Goal: Information Seeking & Learning: Learn about a topic

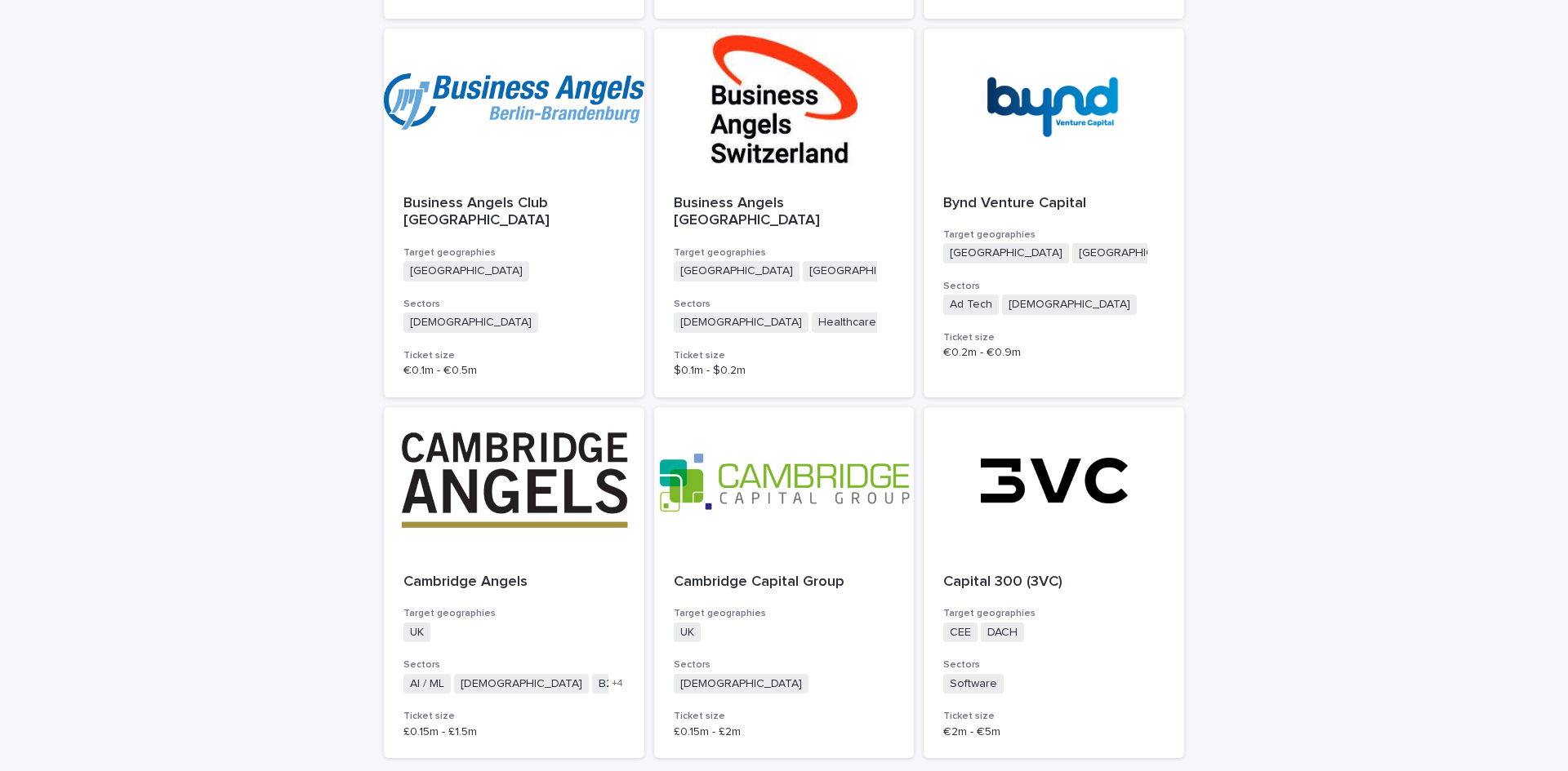
scroll to position [4027, 0]
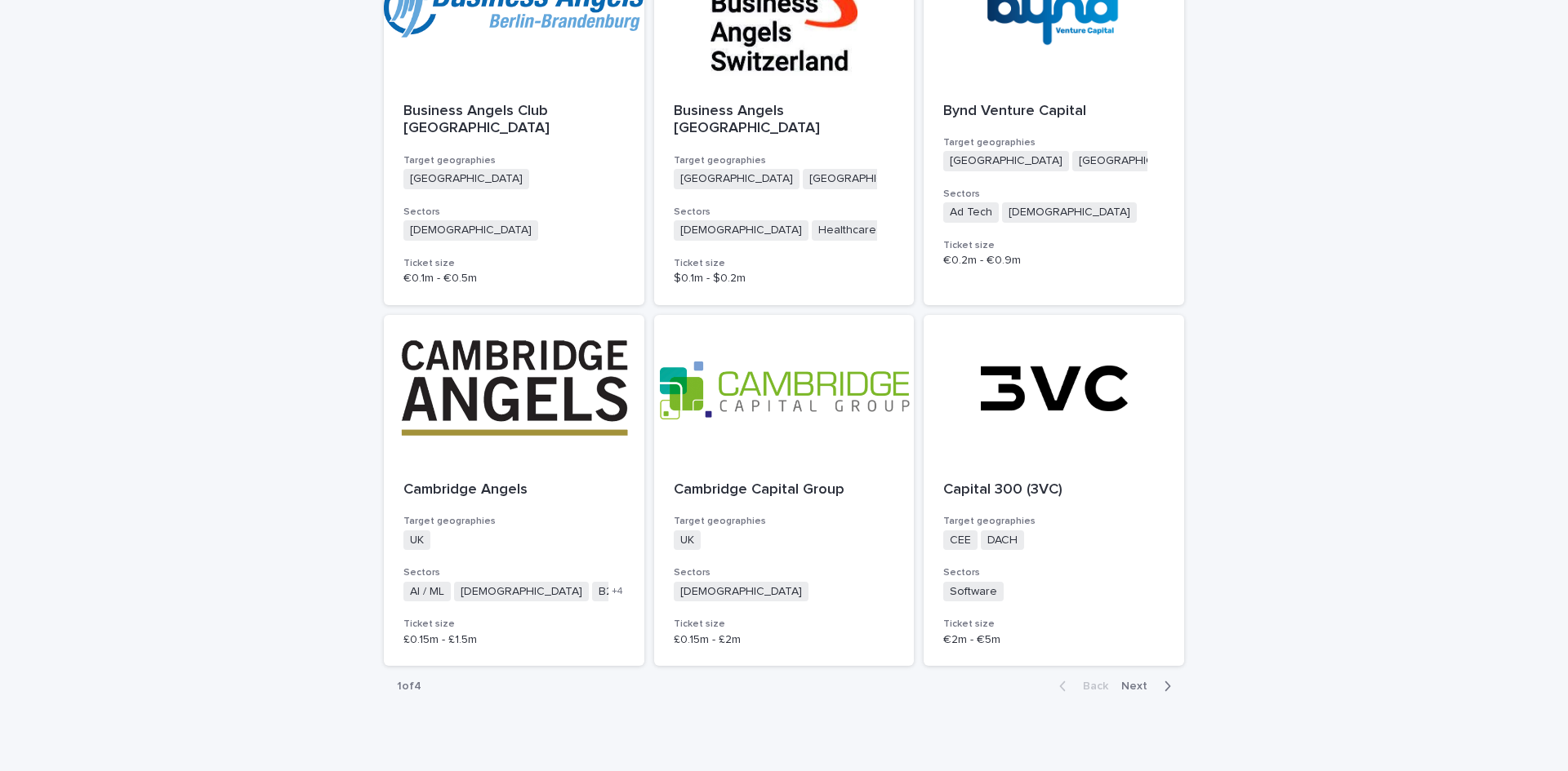
click at [1126, 681] on span "Next" at bounding box center [1139, 686] width 36 height 12
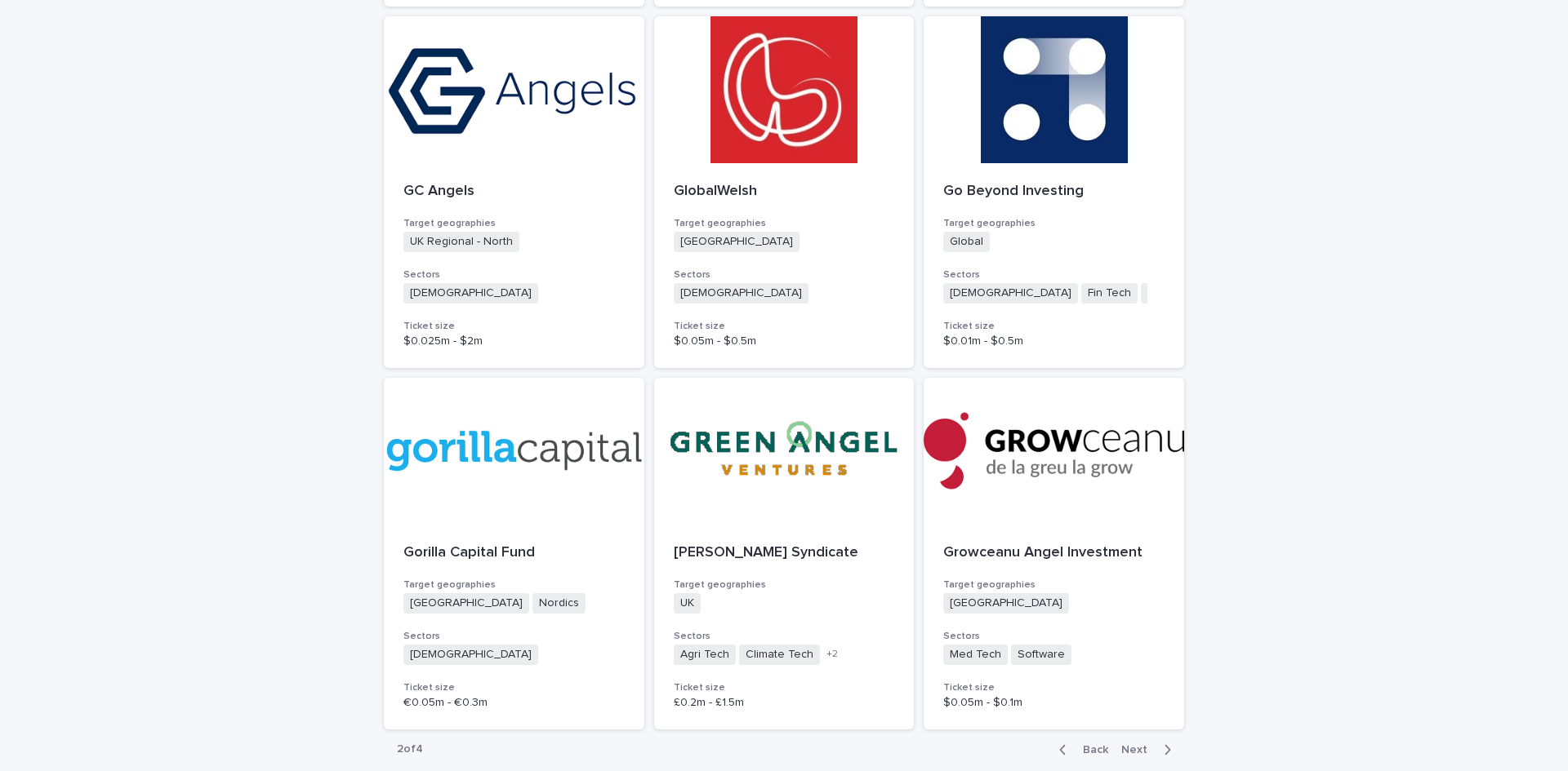
scroll to position [4027, 0]
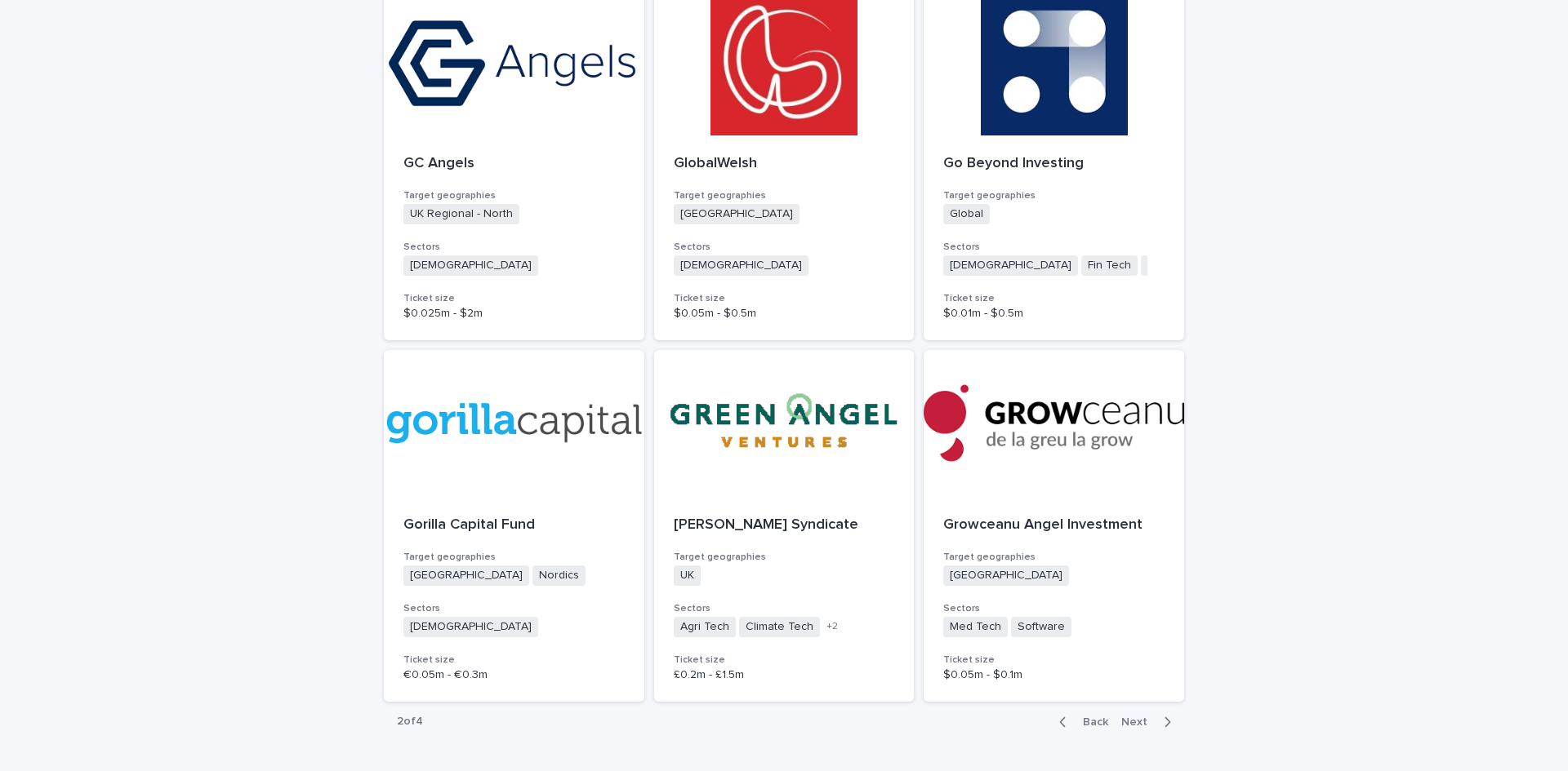
click at [1140, 717] on span "Next" at bounding box center [1139, 722] width 36 height 12
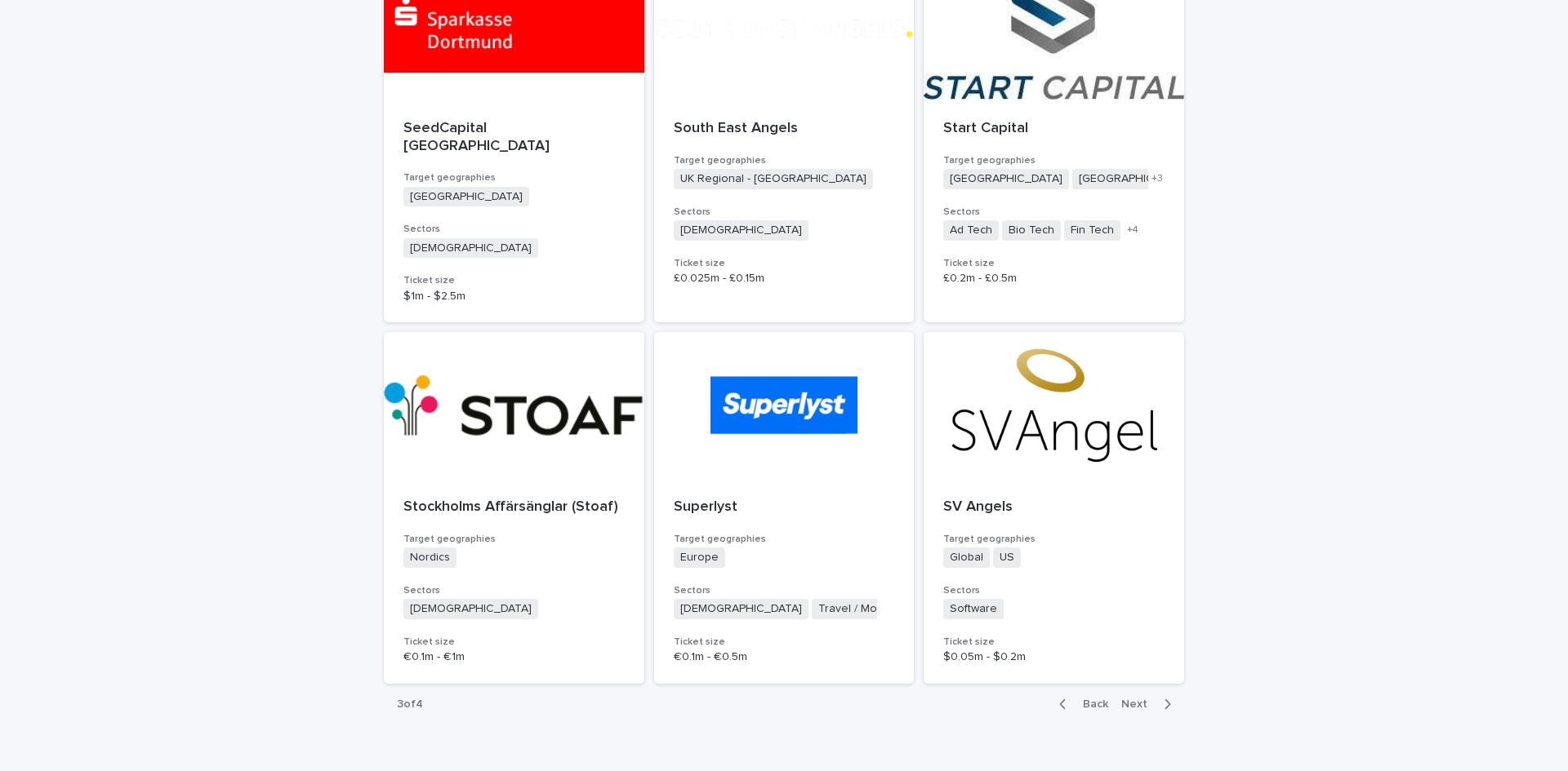
click at [1079, 699] on span "Back" at bounding box center [1090, 704] width 35 height 12
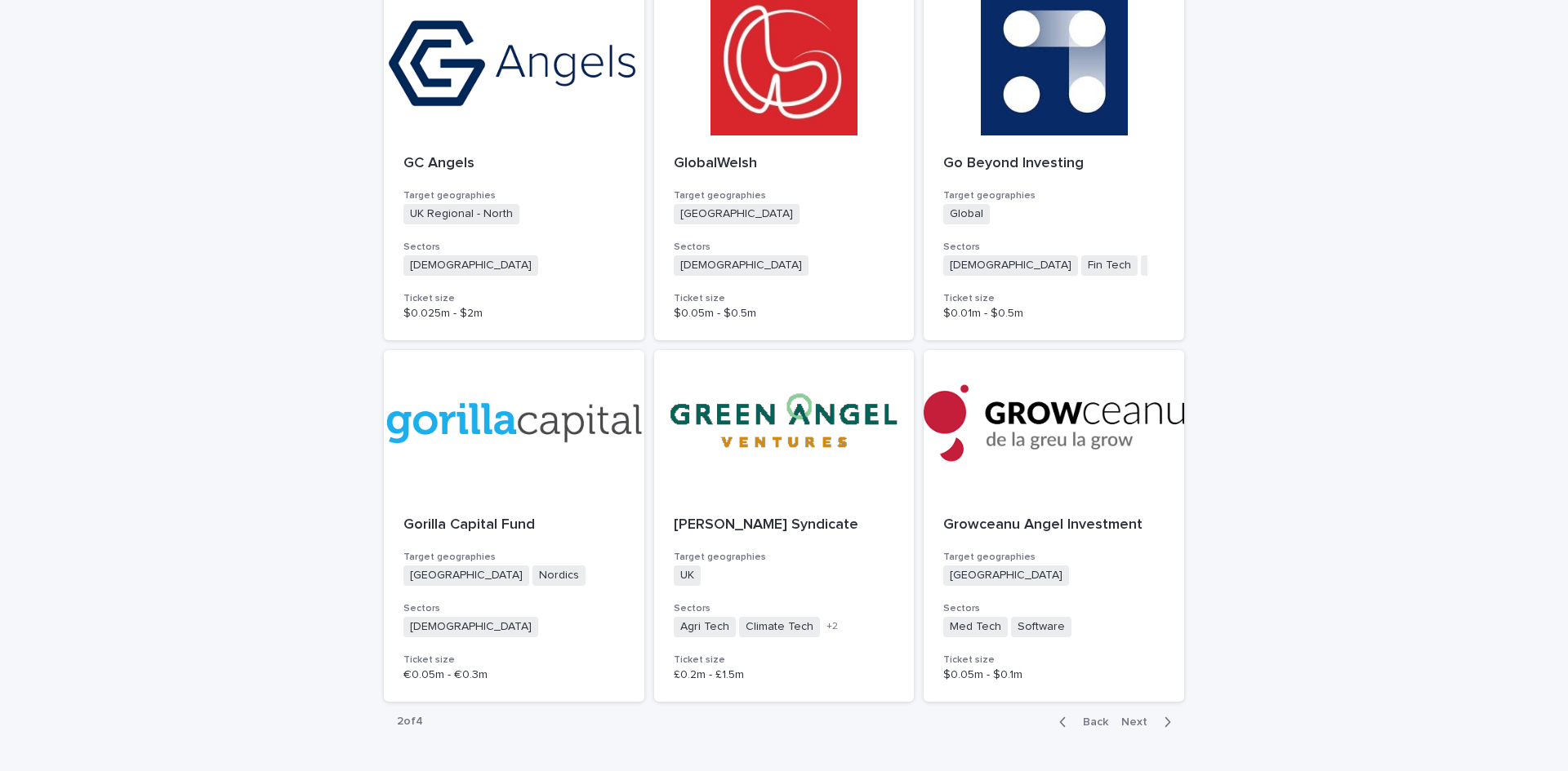
click at [1097, 717] on span "Back" at bounding box center [1090, 722] width 35 height 12
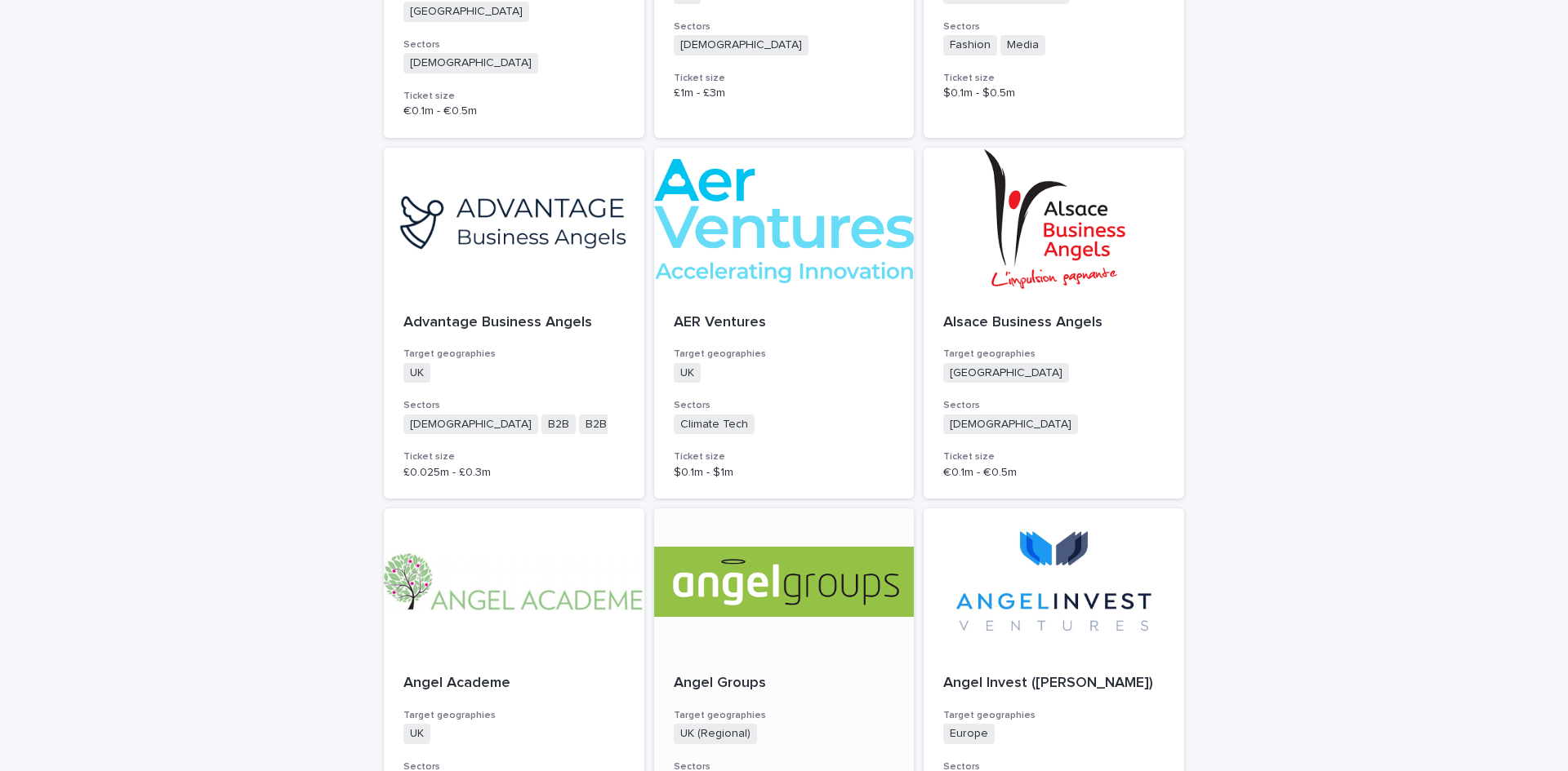
scroll to position [762, 0]
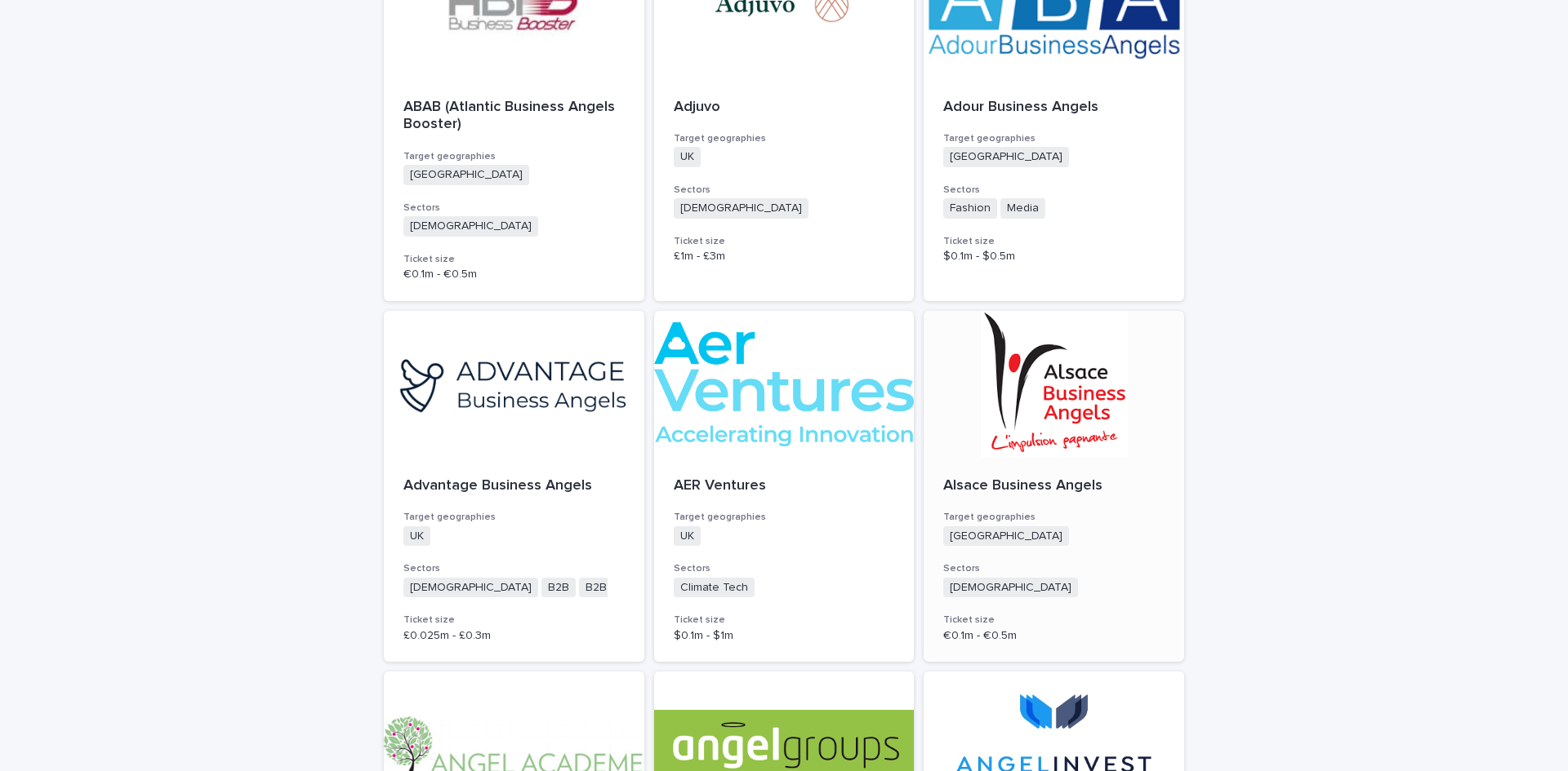
click at [1045, 408] on div at bounding box center [1053, 384] width 260 height 147
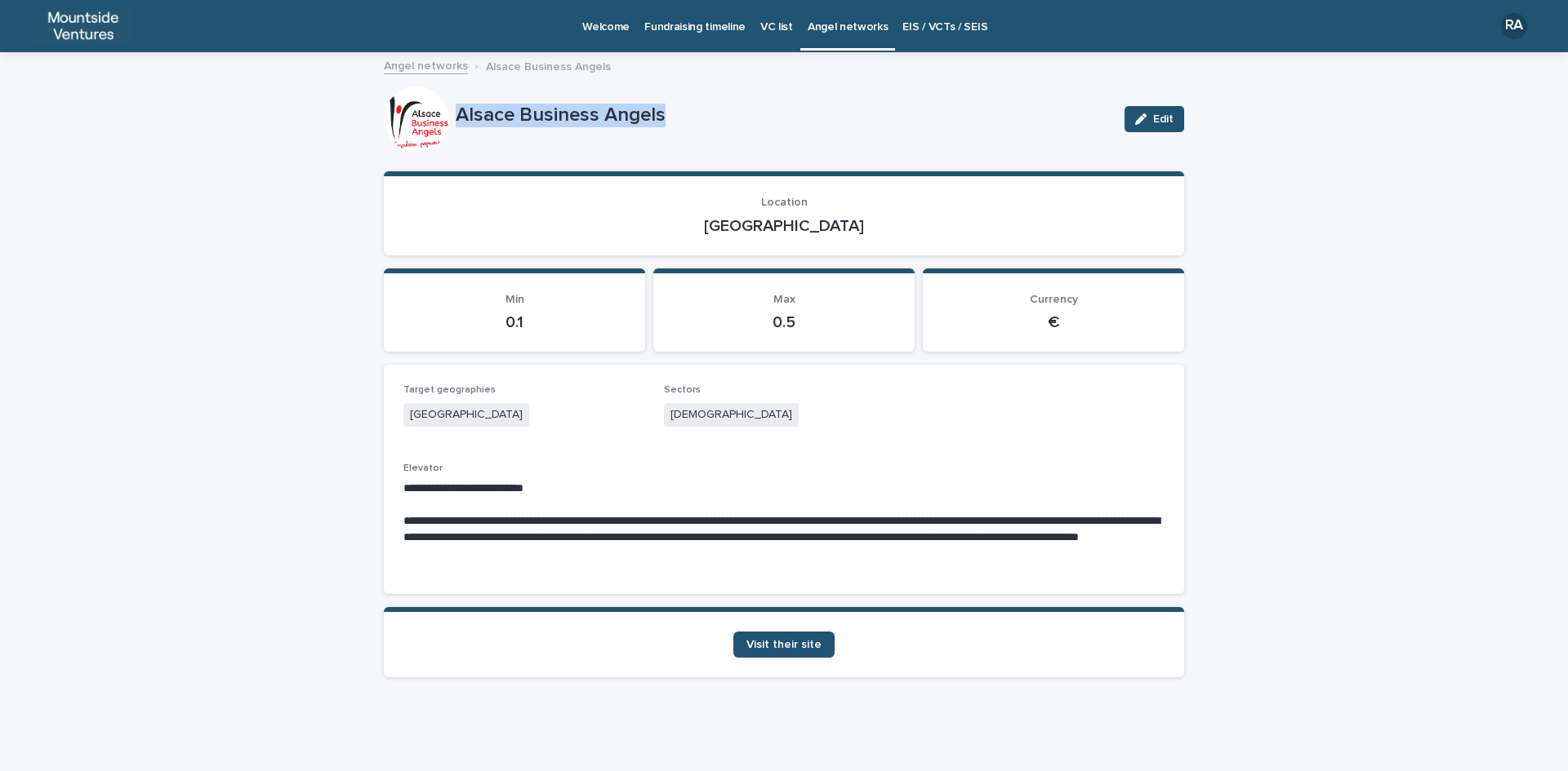
drag, startPoint x: 450, startPoint y: 111, endPoint x: 749, endPoint y: 120, distance: 299.1
click at [746, 114] on p "Alsace Business Angels" at bounding box center [783, 116] width 656 height 24
copy p "Alsace Business Angels"
drag, startPoint x: 751, startPoint y: 221, endPoint x: 854, endPoint y: 221, distance: 103.0
click at [854, 221] on p "[GEOGRAPHIC_DATA]" at bounding box center [784, 226] width 761 height 20
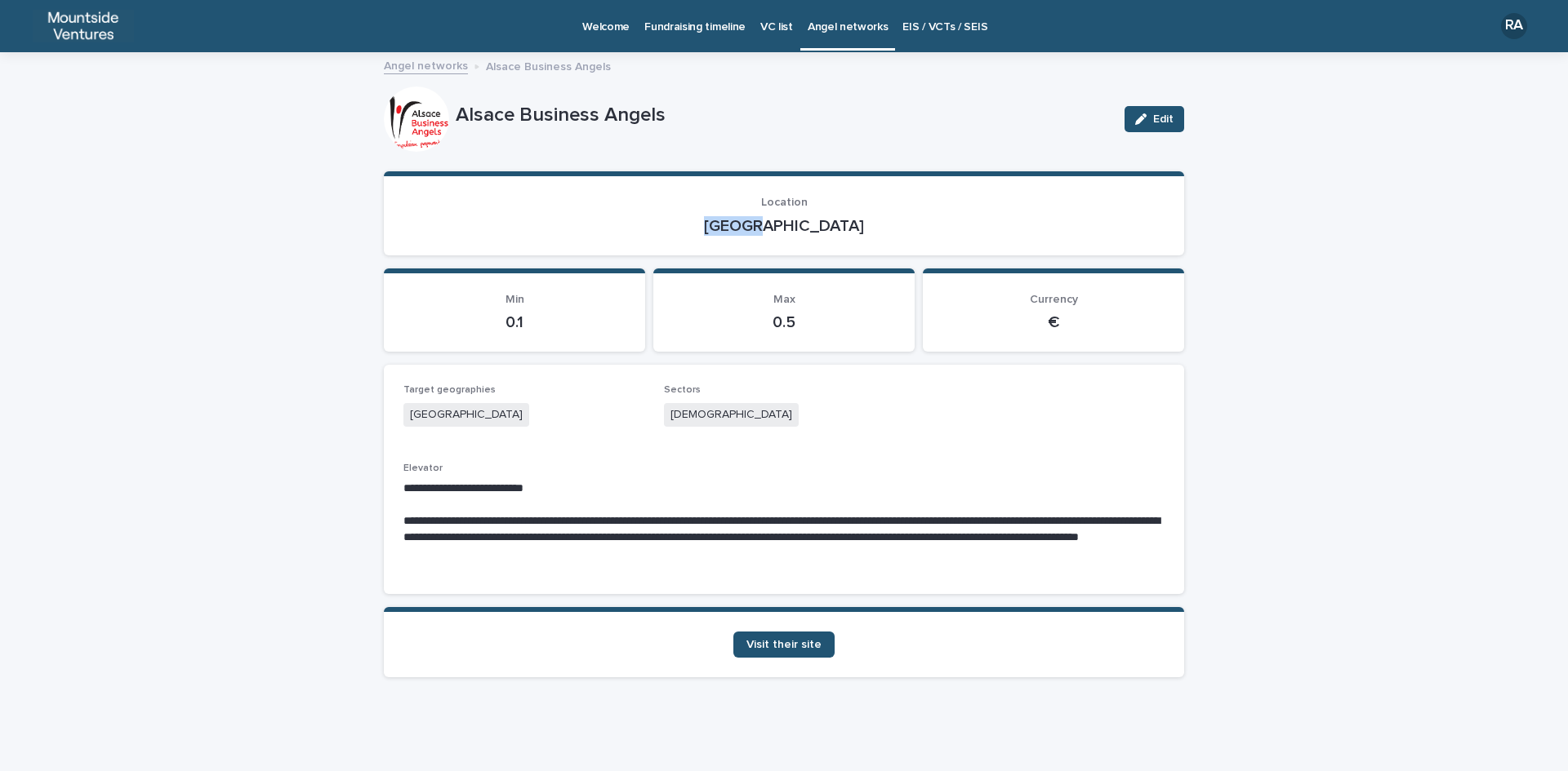
copy p "[GEOGRAPHIC_DATA]"
drag, startPoint x: 660, startPoint y: 416, endPoint x: 726, endPoint y: 416, distance: 66.0
click at [726, 416] on div "[DEMOGRAPHIC_DATA]" at bounding box center [784, 417] width 241 height 27
copy span "[DEMOGRAPHIC_DATA]"
click at [799, 646] on span "Visit their site" at bounding box center [783, 644] width 75 height 12
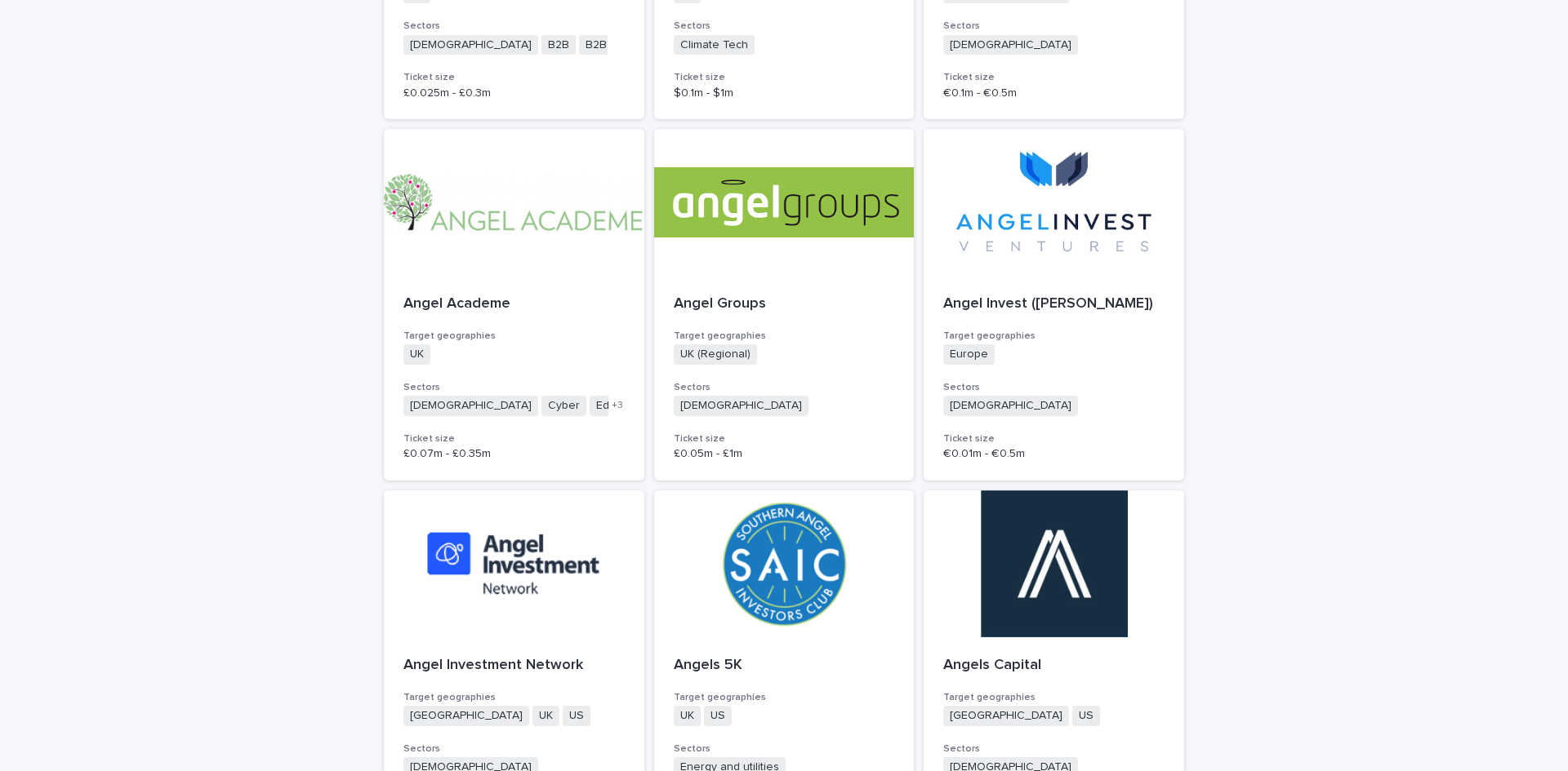
scroll to position [1306, 0]
click at [564, 219] on div at bounding box center [514, 202] width 260 height 147
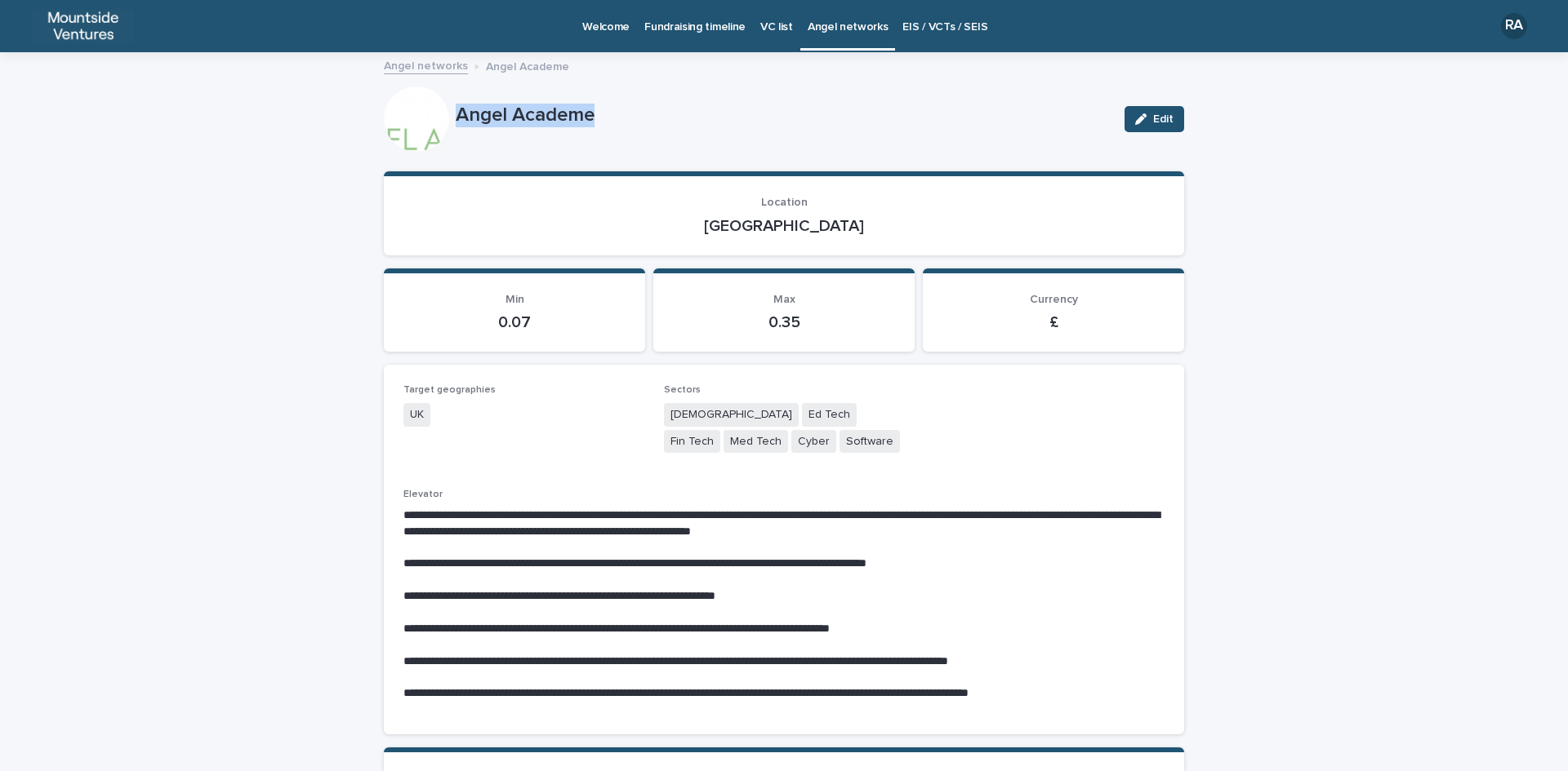
drag, startPoint x: 449, startPoint y: 108, endPoint x: 600, endPoint y: 108, distance: 151.0
click at [600, 108] on p "Angel Academe" at bounding box center [783, 116] width 656 height 24
copy p "Angel Academe"
drag, startPoint x: 750, startPoint y: 224, endPoint x: 806, endPoint y: 231, distance: 56.4
click at [806, 231] on p "[GEOGRAPHIC_DATA]" at bounding box center [784, 226] width 761 height 20
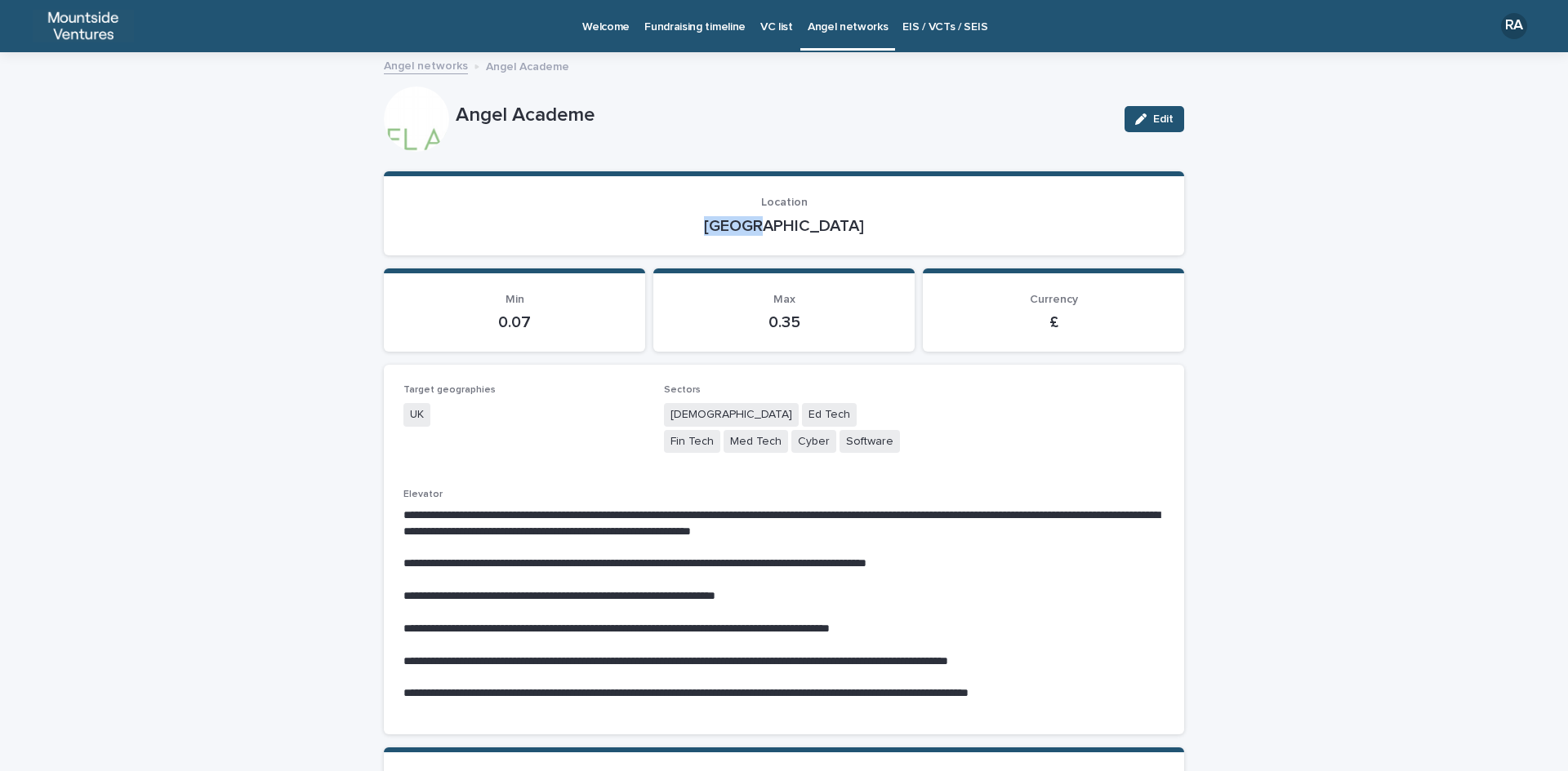
copy p "[GEOGRAPHIC_DATA]"
drag, startPoint x: 663, startPoint y: 413, endPoint x: 769, endPoint y: 441, distance: 109.6
click at [769, 441] on div "Agnostic Ed Tech Fin Tech Med Tech Cyber Software" at bounding box center [784, 430] width 241 height 54
copy div "Agnostic Ed Tech Fin Tech Med Tech Cyber Software"
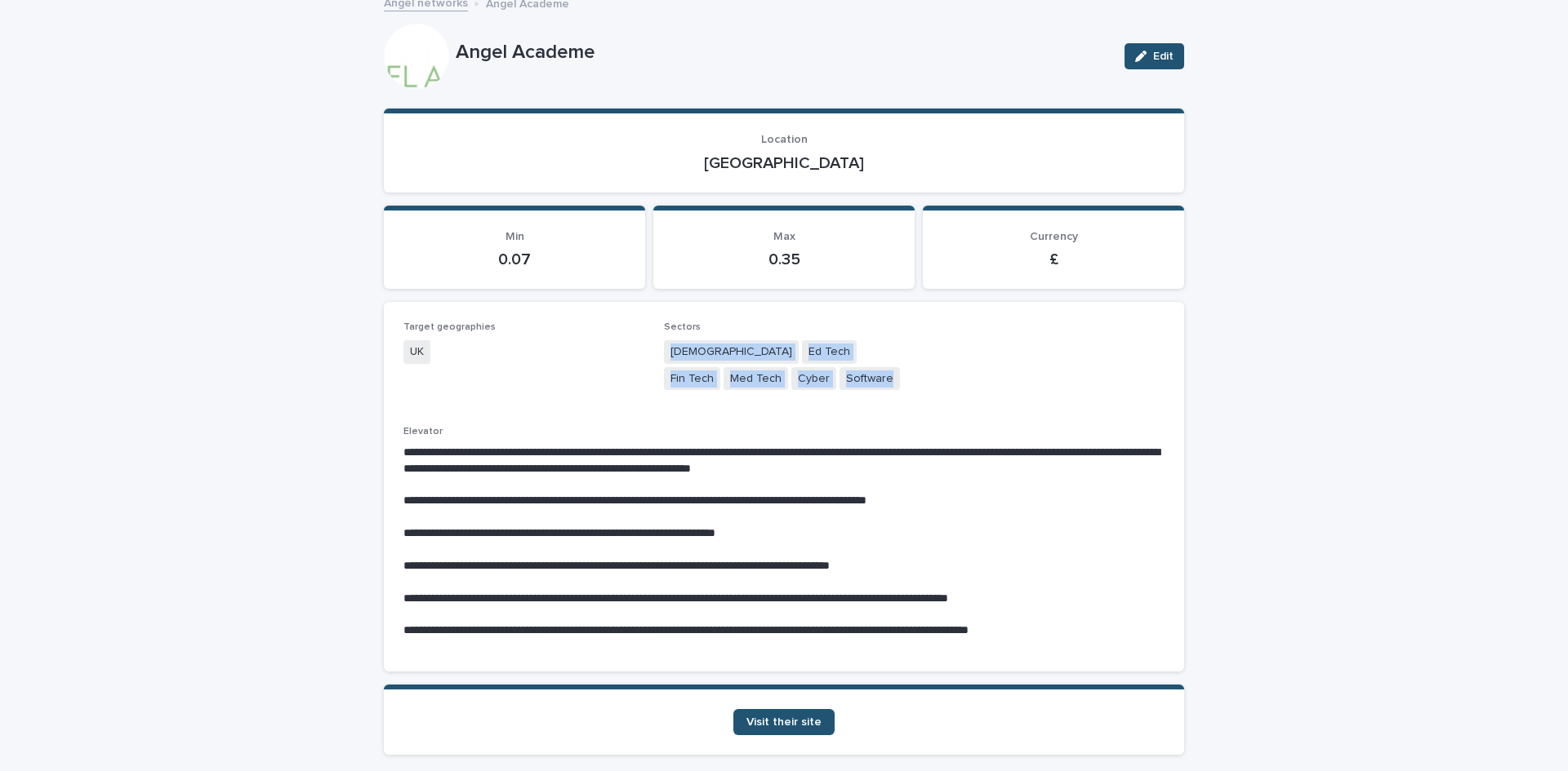
scroll to position [141, 0]
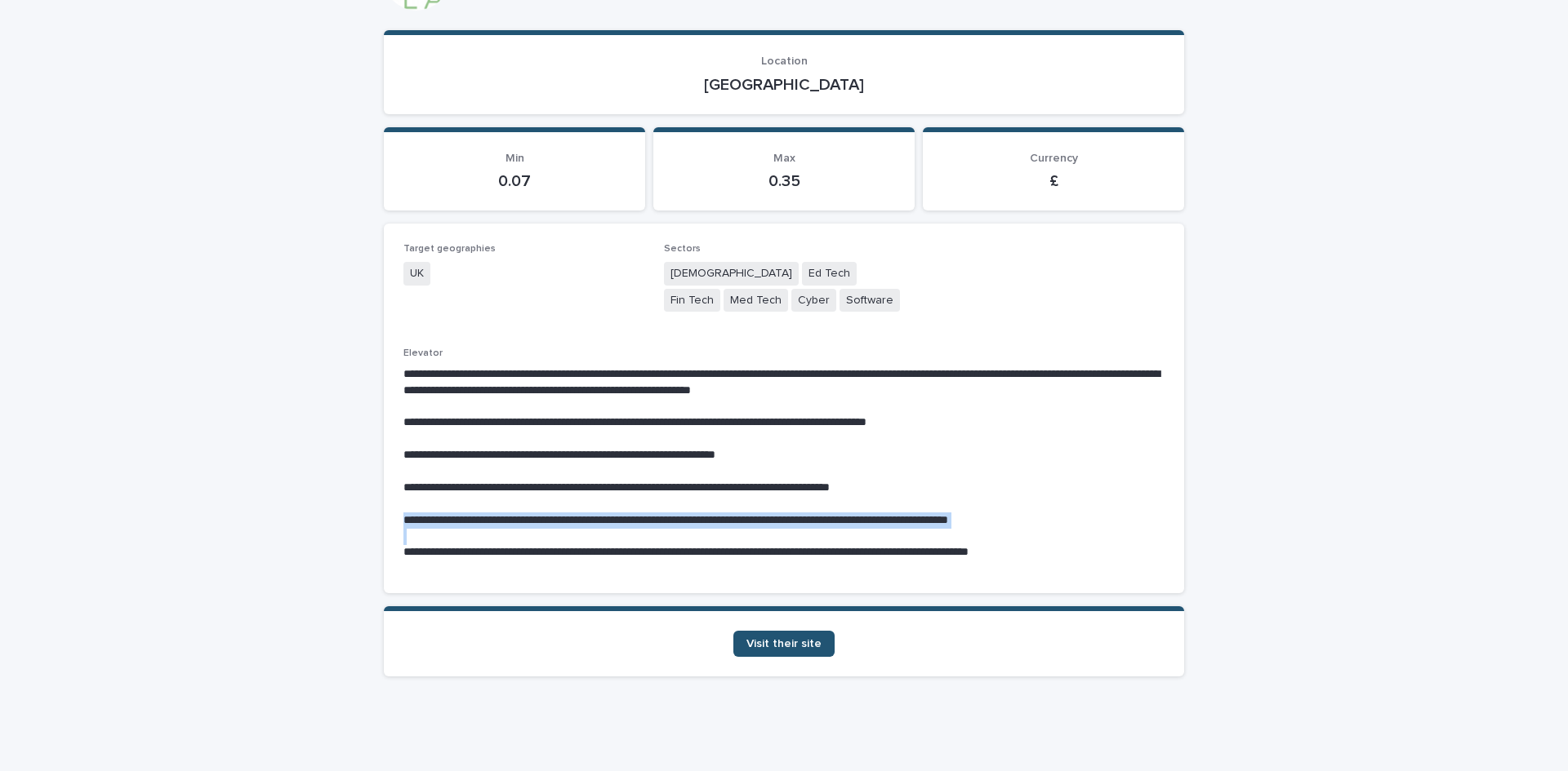
drag, startPoint x: 394, startPoint y: 513, endPoint x: 900, endPoint y: 531, distance: 506.3
click at [900, 531] on div "**********" at bounding box center [783, 408] width 800 height 370
copy p "**********"
click at [792, 652] on link "Visit their site" at bounding box center [784, 644] width 101 height 26
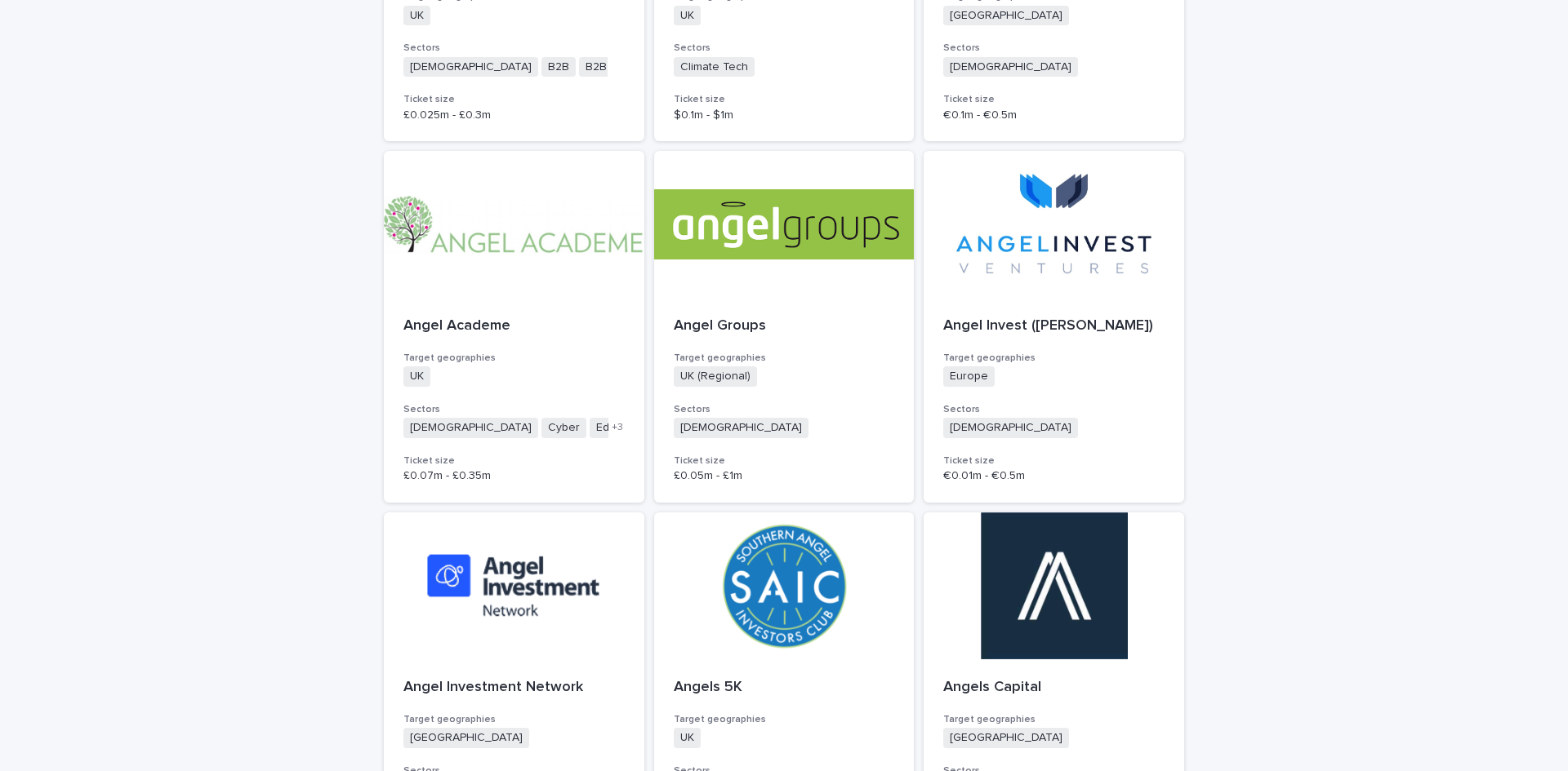
scroll to position [1306, 0]
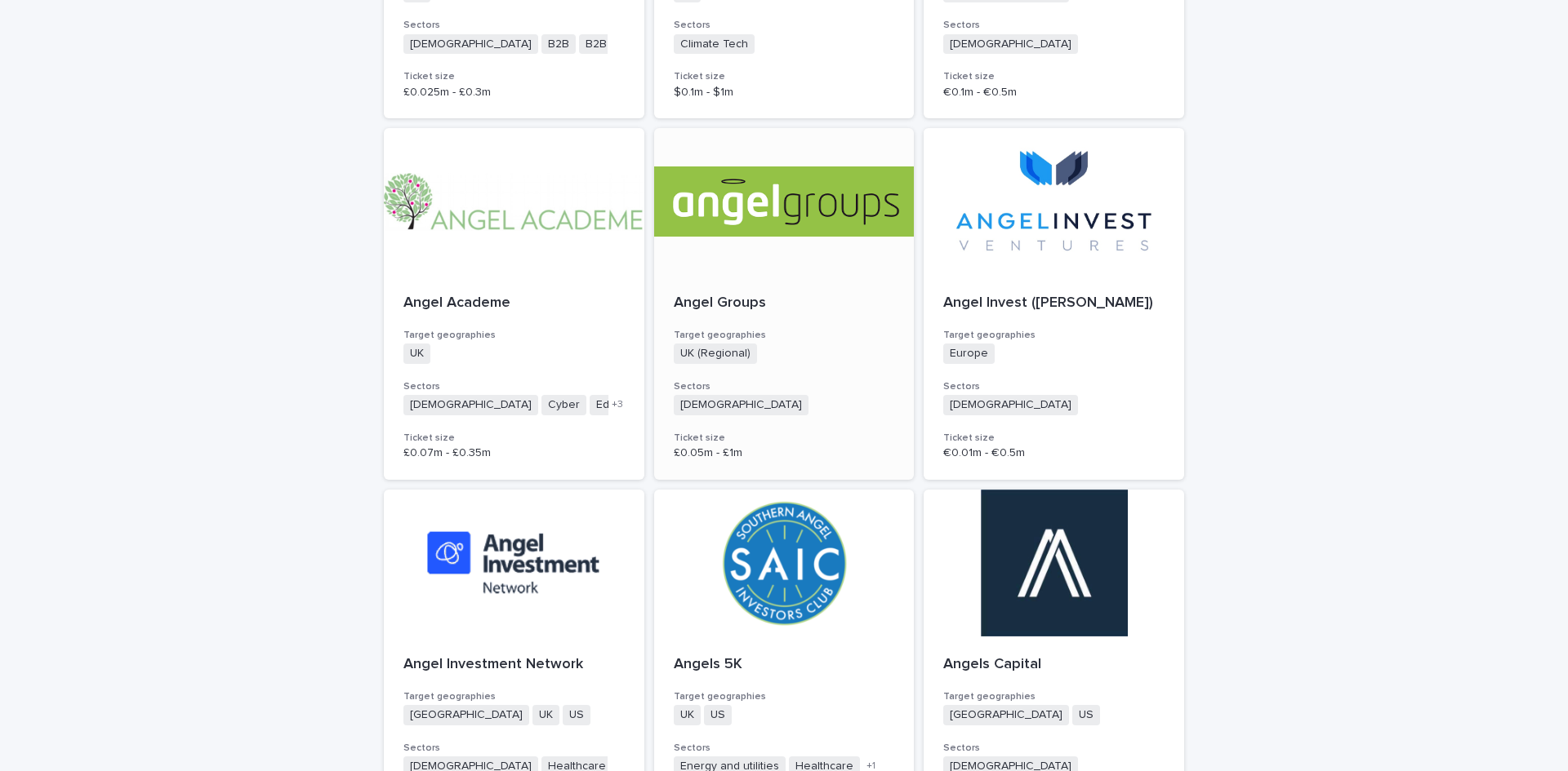
click at [734, 217] on div at bounding box center [784, 202] width 260 height 147
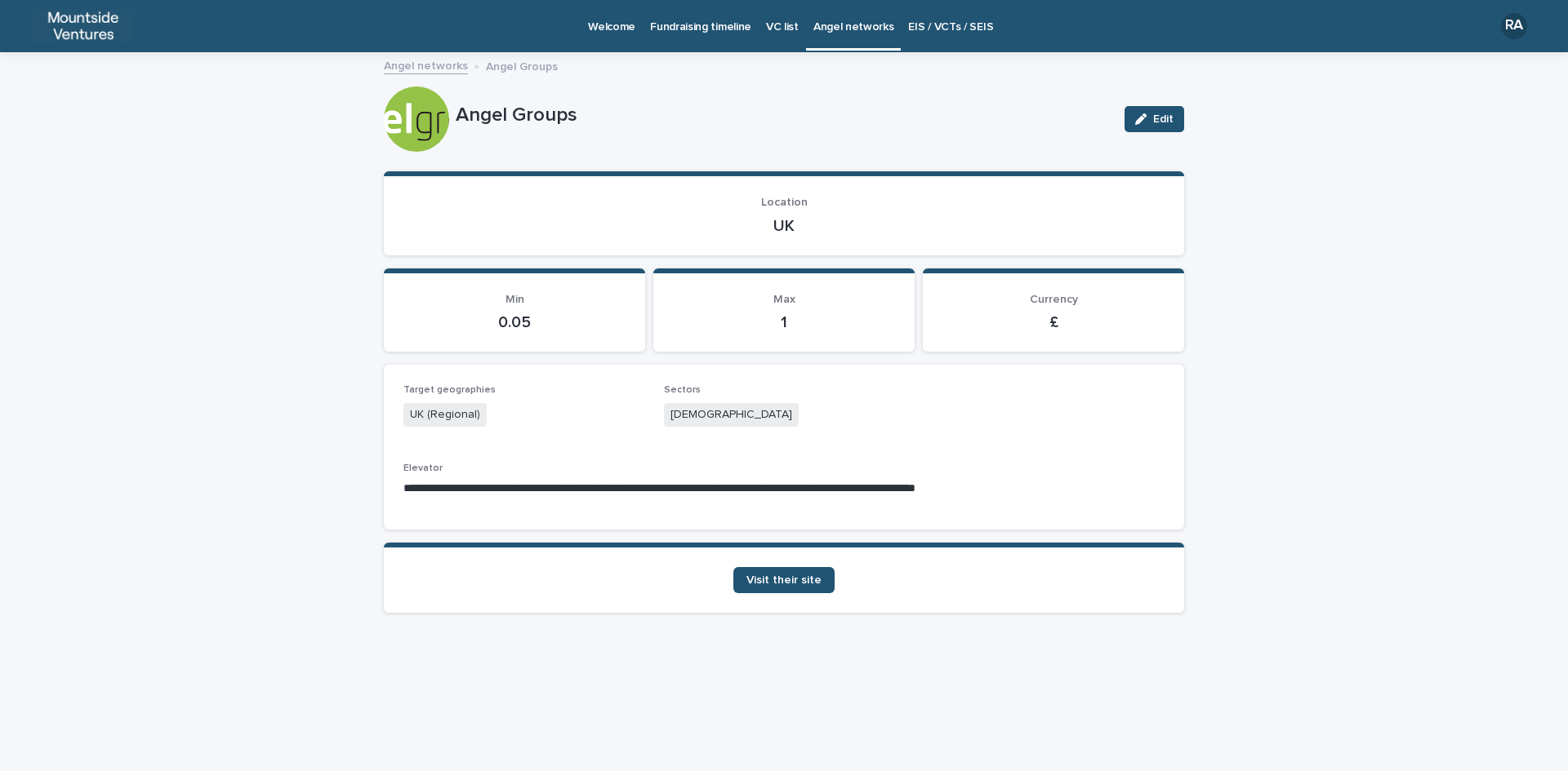
drag, startPoint x: 458, startPoint y: 111, endPoint x: 597, endPoint y: 111, distance: 139.0
click at [597, 111] on p "Angel Groups" at bounding box center [783, 116] width 656 height 24
copy p "Angel Groups"
drag, startPoint x: 770, startPoint y: 227, endPoint x: 845, endPoint y: 222, distance: 75.2
click at [845, 222] on p "UK" at bounding box center [784, 226] width 761 height 20
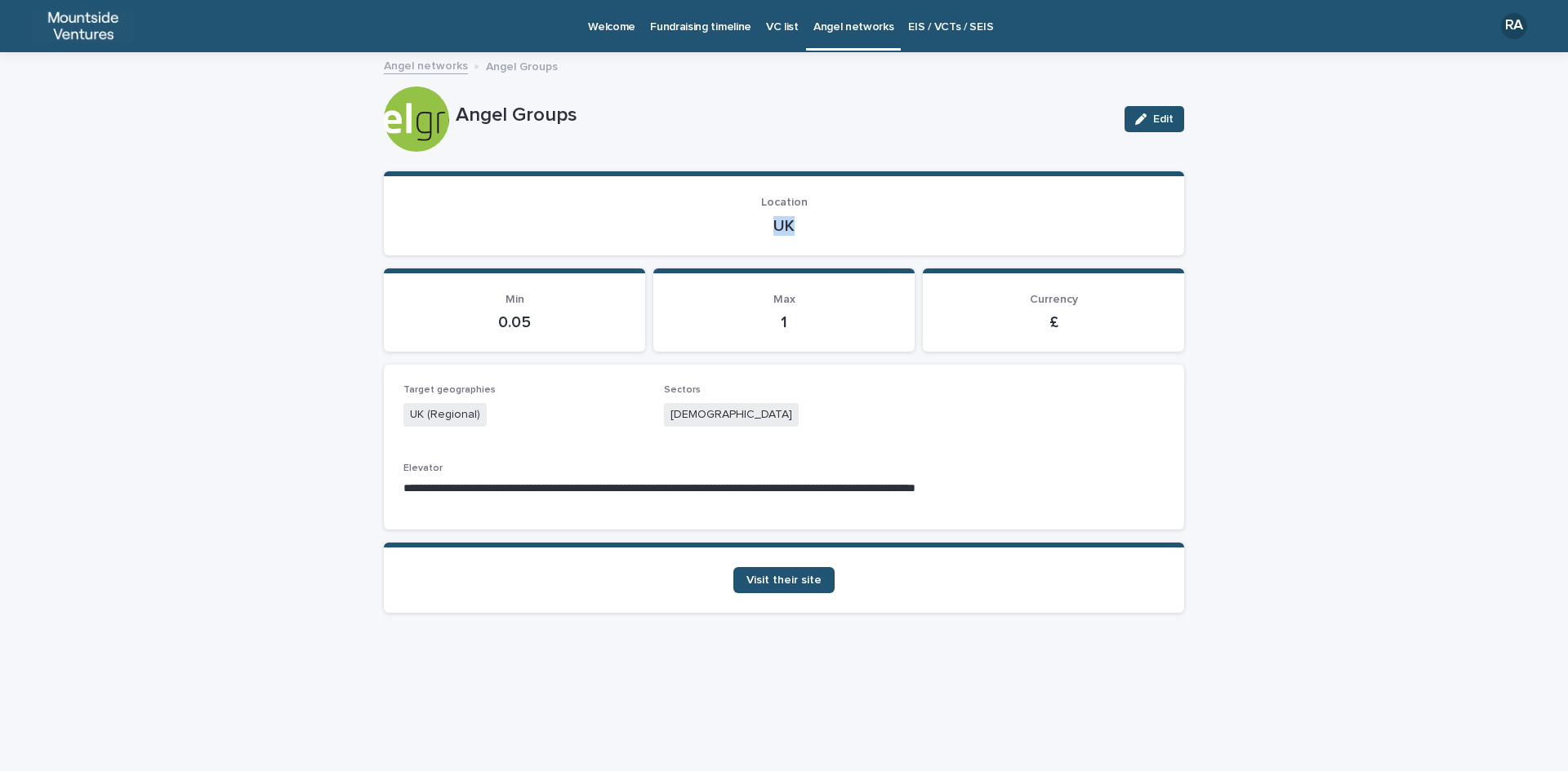
copy p "UK"
drag, startPoint x: 668, startPoint y: 410, endPoint x: 725, endPoint y: 413, distance: 57.1
click at [725, 413] on div "[DEMOGRAPHIC_DATA]" at bounding box center [784, 417] width 241 height 27
copy span "[DEMOGRAPHIC_DATA]"
drag, startPoint x: 437, startPoint y: 484, endPoint x: 1041, endPoint y: 484, distance: 604.0
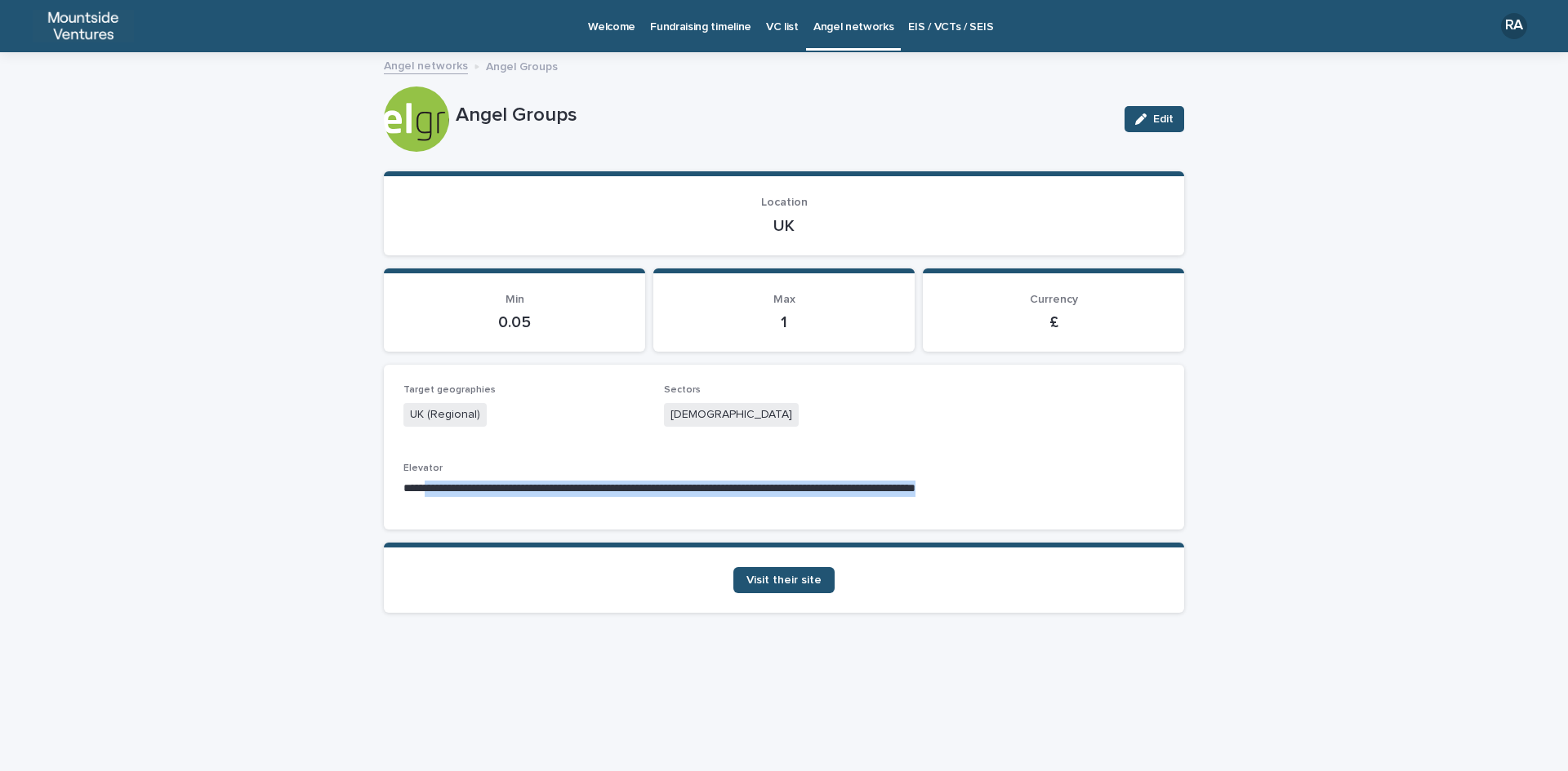
click at [1041, 484] on p "**********" at bounding box center [784, 489] width 761 height 16
click at [801, 584] on span "Visit their site" at bounding box center [783, 580] width 75 height 12
click at [804, 585] on span "Visit their site" at bounding box center [783, 580] width 75 height 12
click at [786, 30] on p "VC list" at bounding box center [782, 17] width 33 height 34
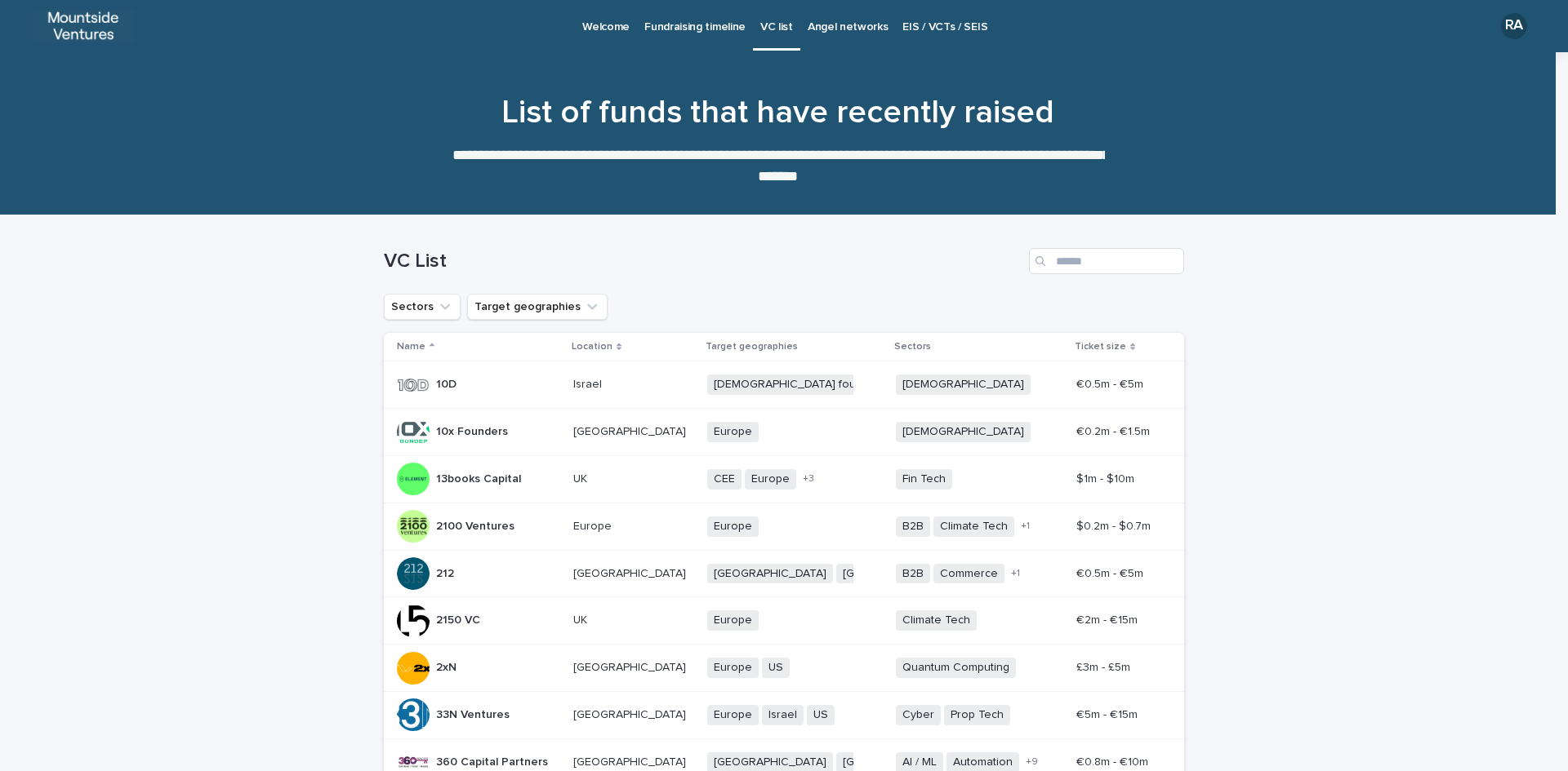
click at [856, 23] on p "Angel networks" at bounding box center [847, 17] width 80 height 34
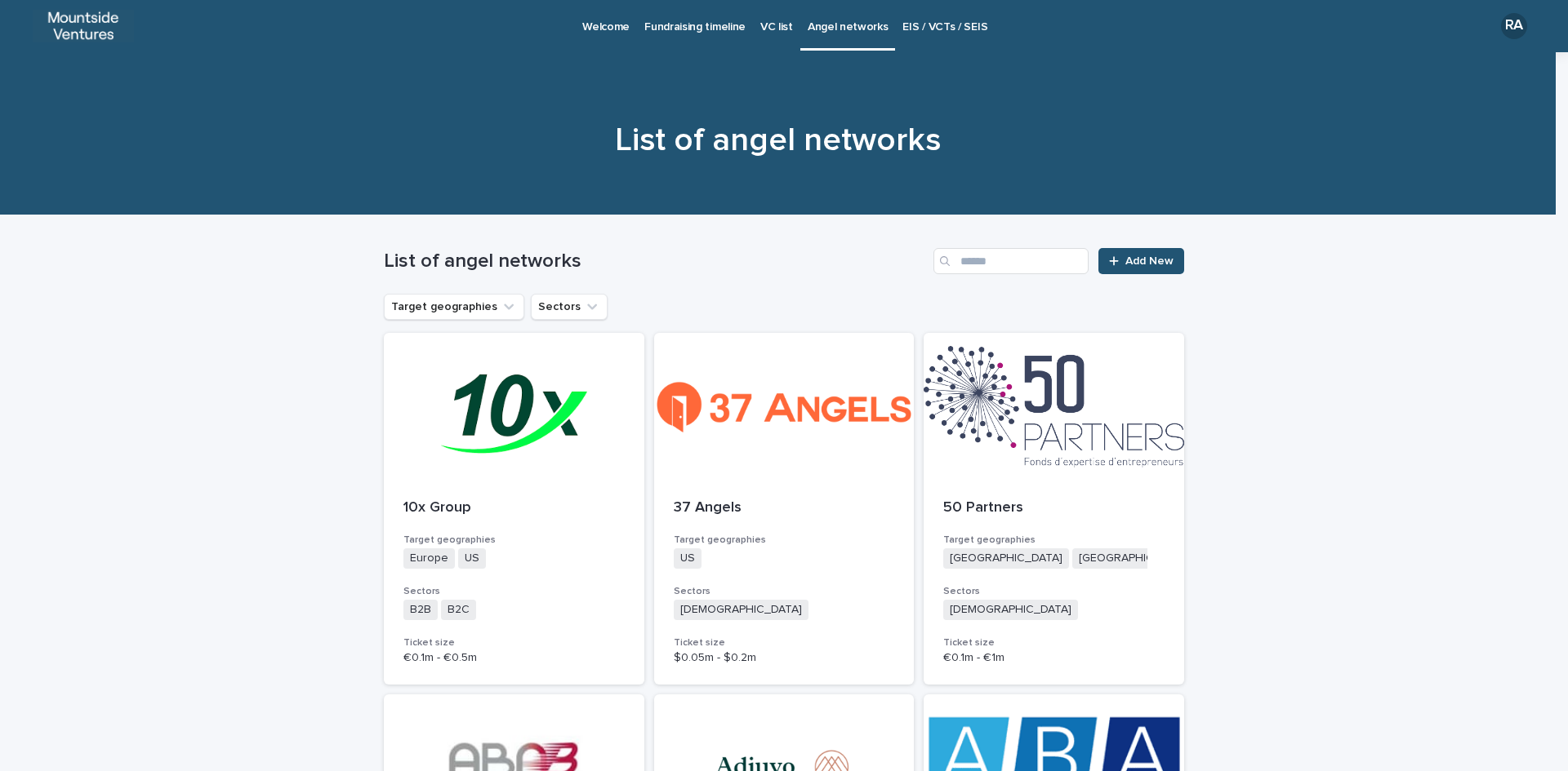
click at [568, 127] on h1 "List of angel networks" at bounding box center [778, 140] width 800 height 39
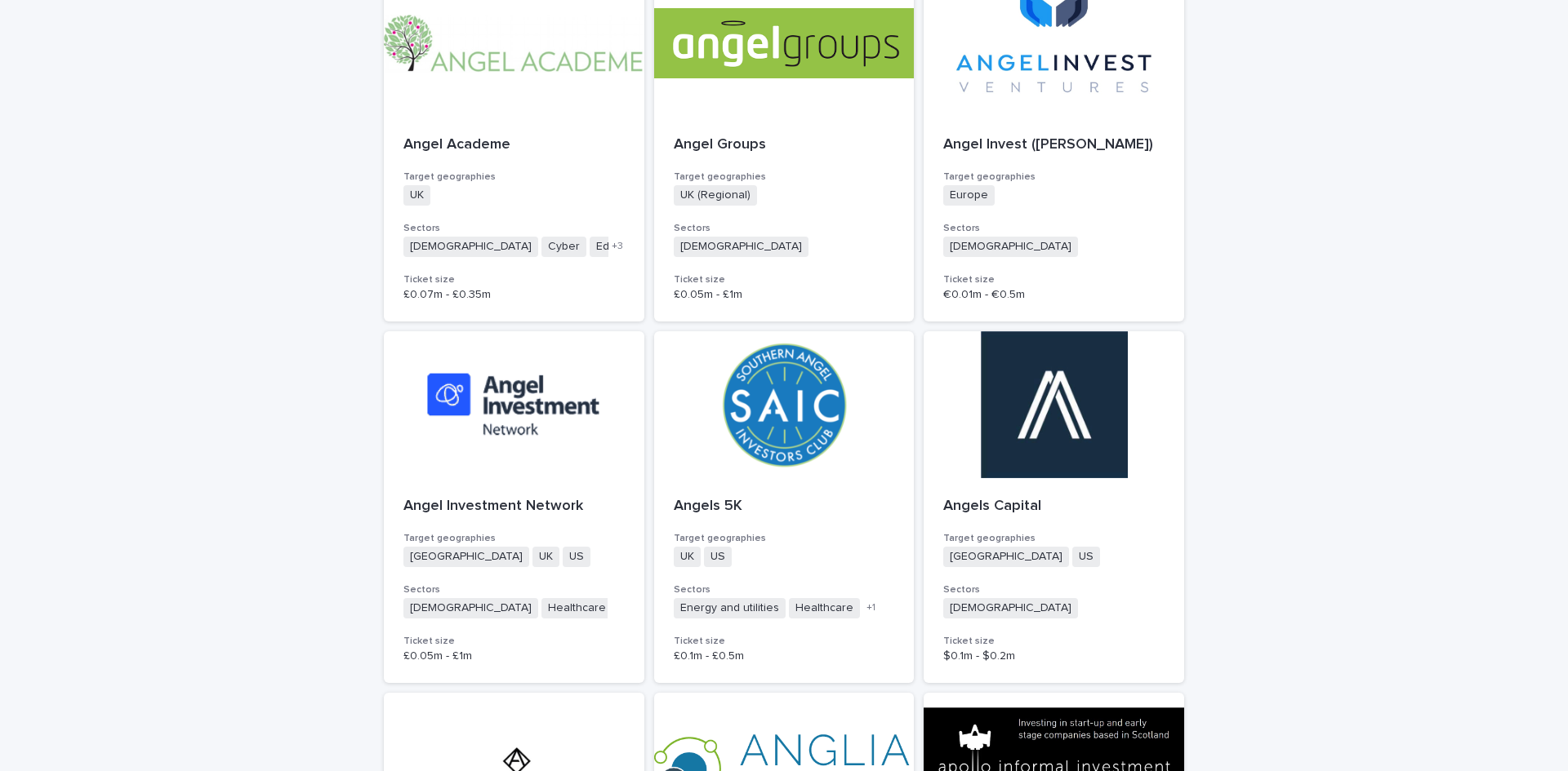
scroll to position [1469, 0]
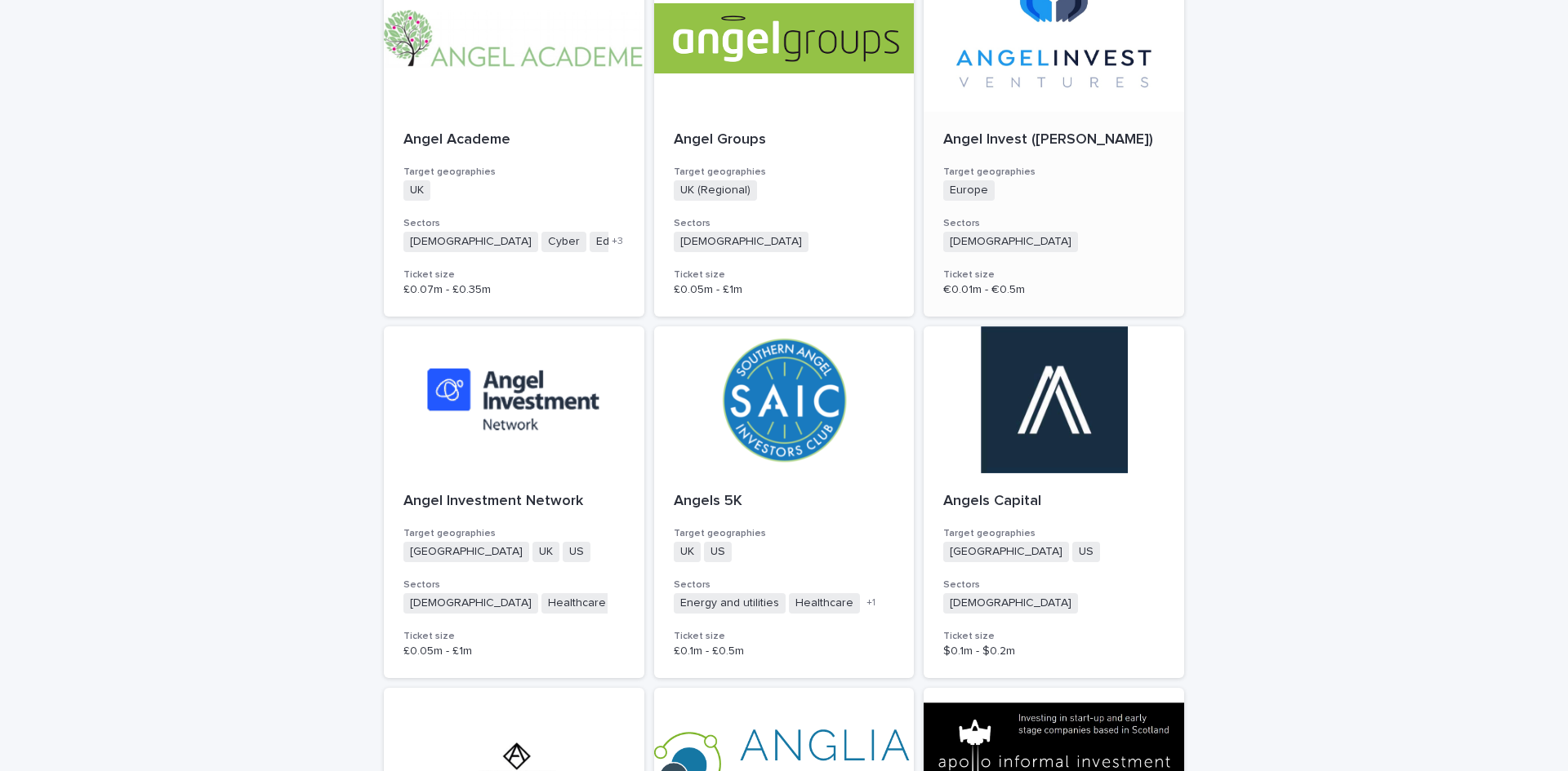
click at [1081, 64] on div at bounding box center [1053, 38] width 260 height 147
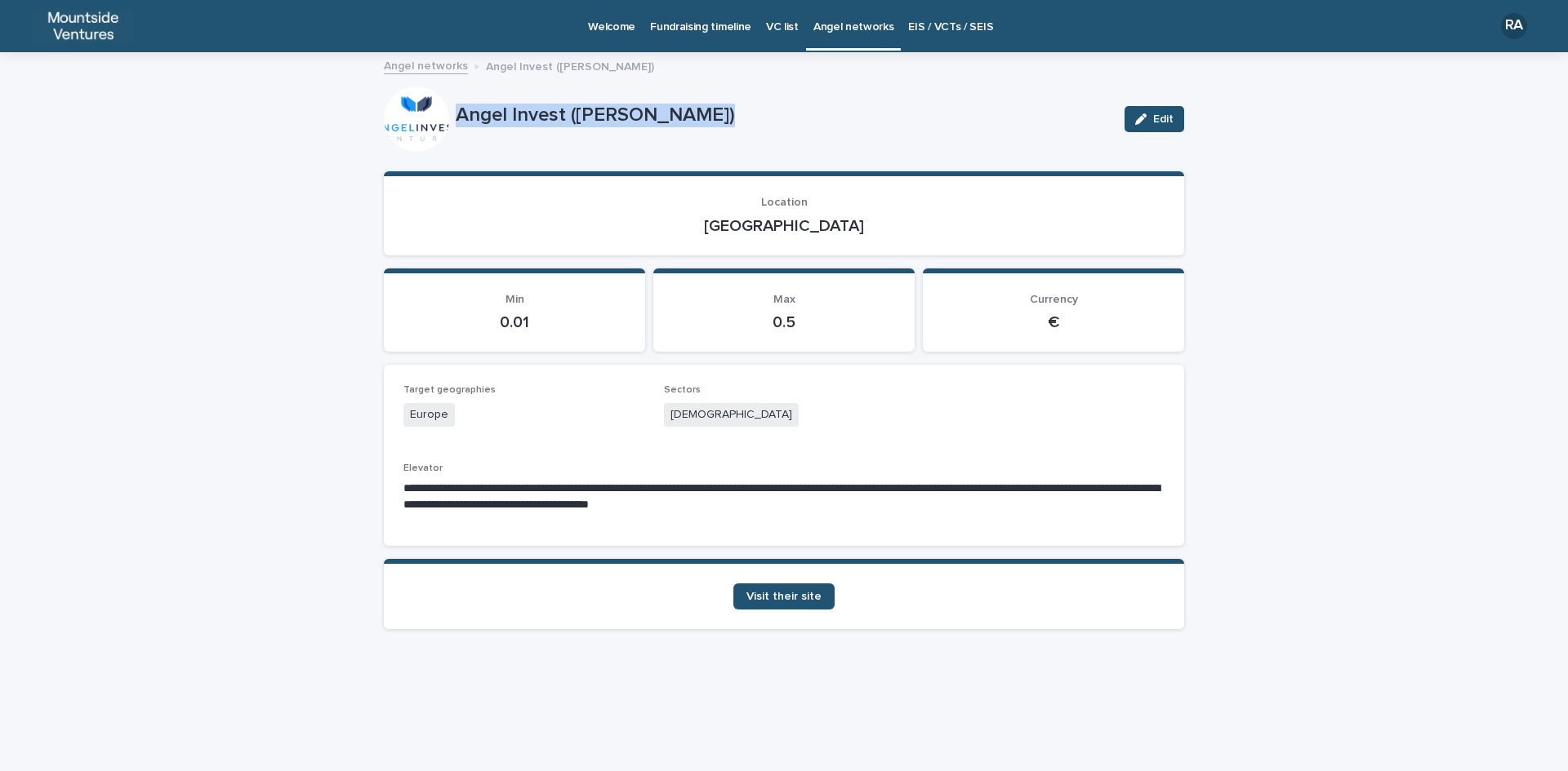
drag, startPoint x: 458, startPoint y: 114, endPoint x: 713, endPoint y: 129, distance: 255.4
click at [713, 129] on div "Angel Invest ([PERSON_NAME])" at bounding box center [783, 118] width 656 height 30
drag, startPoint x: 752, startPoint y: 224, endPoint x: 839, endPoint y: 230, distance: 87.2
click at [839, 230] on p "[GEOGRAPHIC_DATA]" at bounding box center [784, 226] width 761 height 20
drag, startPoint x: 668, startPoint y: 413, endPoint x: 726, endPoint y: 412, distance: 58.0
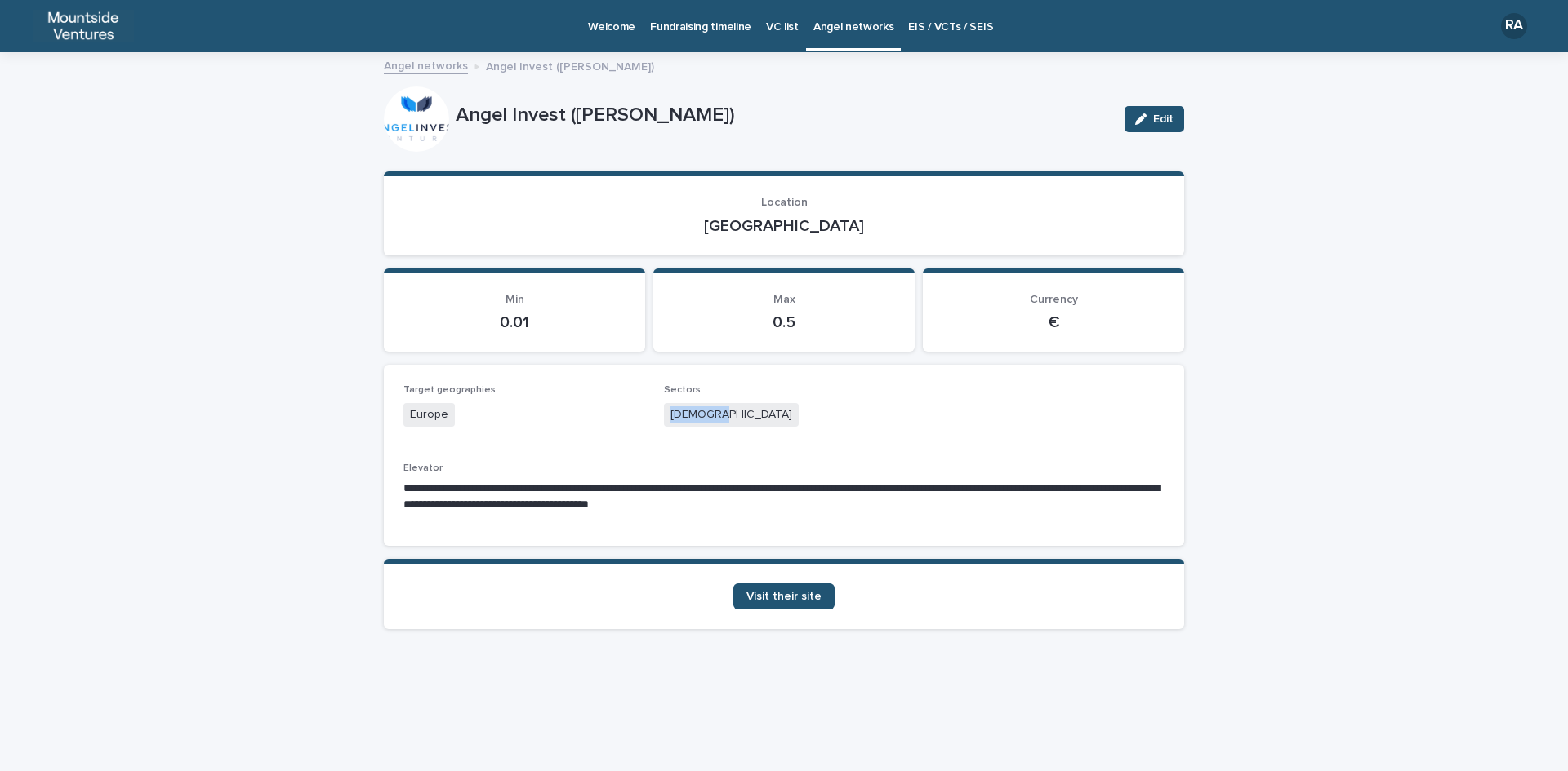
click at [726, 412] on div "[DEMOGRAPHIC_DATA]" at bounding box center [784, 417] width 241 height 27
drag, startPoint x: 403, startPoint y: 485, endPoint x: 699, endPoint y: 484, distance: 296.0
click at [699, 484] on p "**********" at bounding box center [784, 497] width 761 height 33
drag, startPoint x: 403, startPoint y: 502, endPoint x: 527, endPoint y: 510, distance: 124.3
click at [527, 510] on p "**********" at bounding box center [784, 497] width 761 height 33
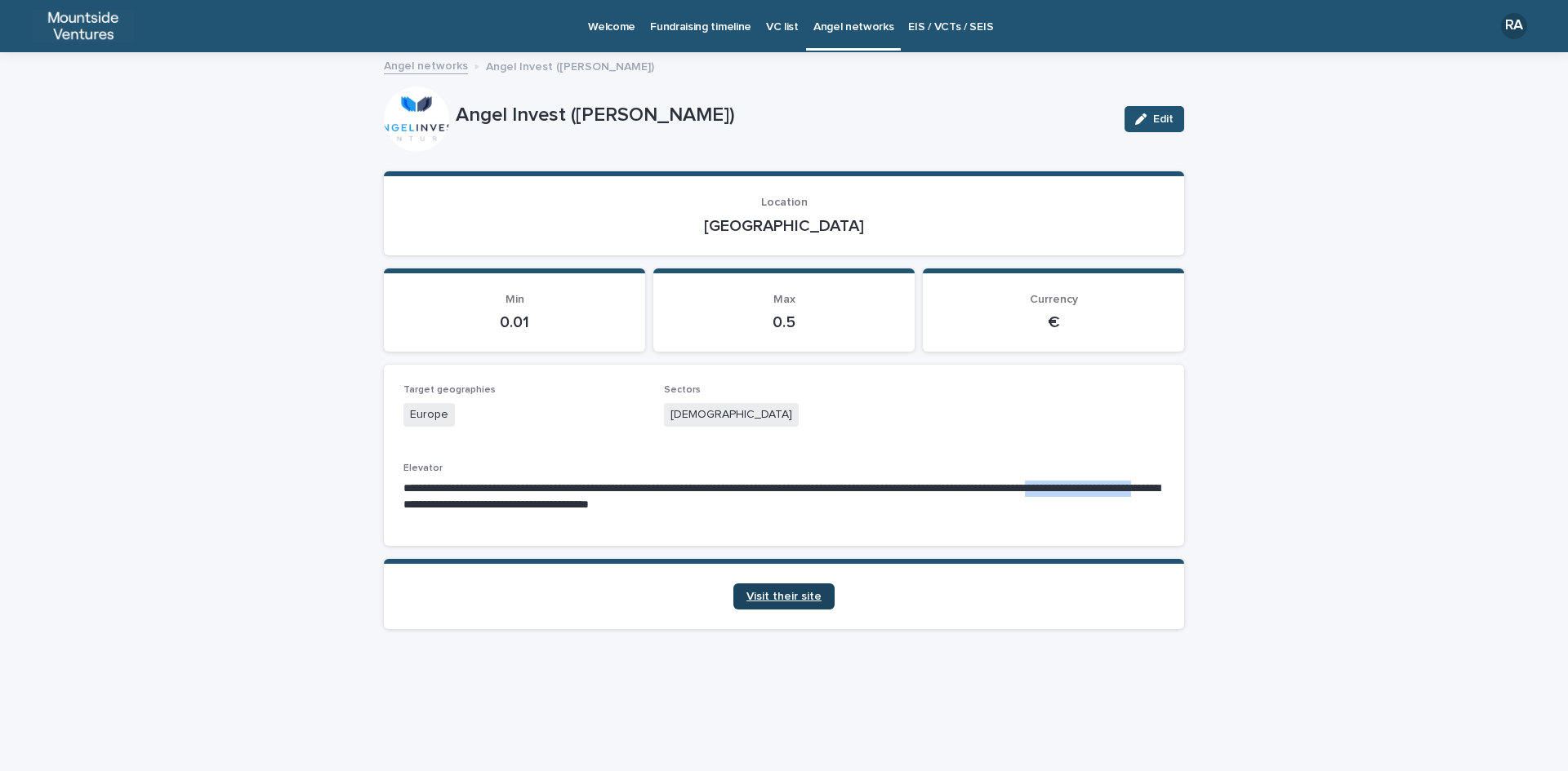
click at [809, 597] on span "Visit their site" at bounding box center [783, 597] width 75 height 12
